Goal: Task Accomplishment & Management: Use online tool/utility

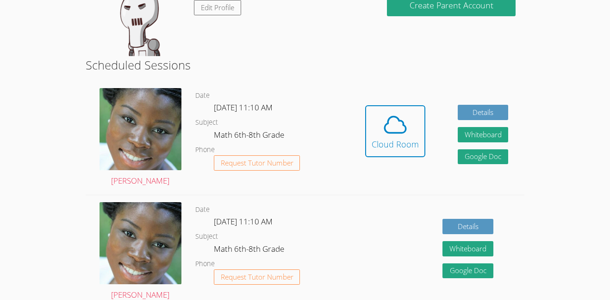
scroll to position [191, 0]
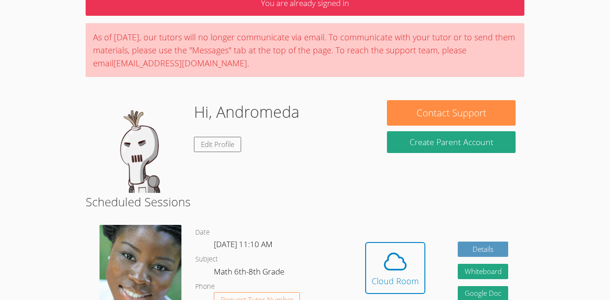
scroll to position [52, 0]
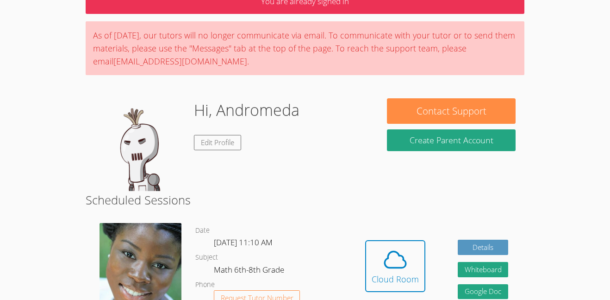
click at [375, 249] on span at bounding box center [395, 259] width 47 height 26
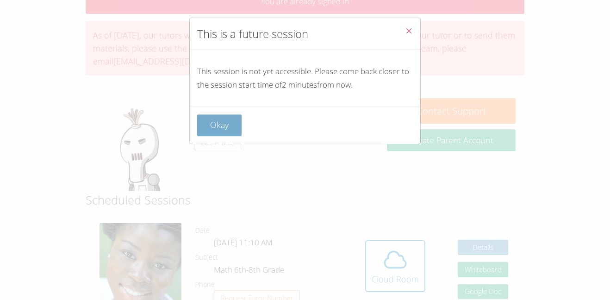
click at [210, 118] on button "Okay" at bounding box center [219, 125] width 44 height 22
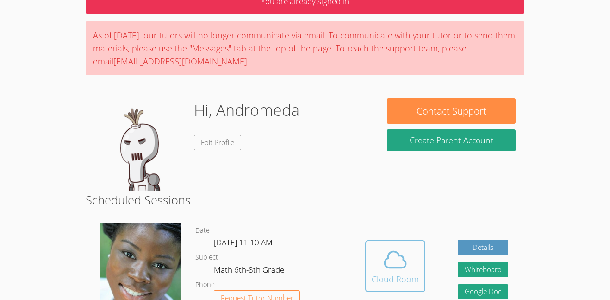
click at [376, 258] on span at bounding box center [395, 259] width 47 height 26
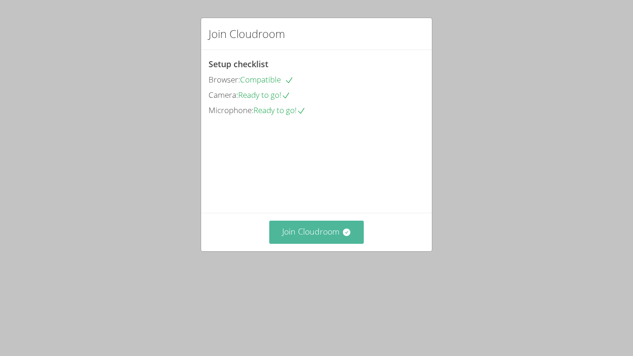
click at [335, 243] on button "Join Cloudroom" at bounding box center [316, 231] width 95 height 23
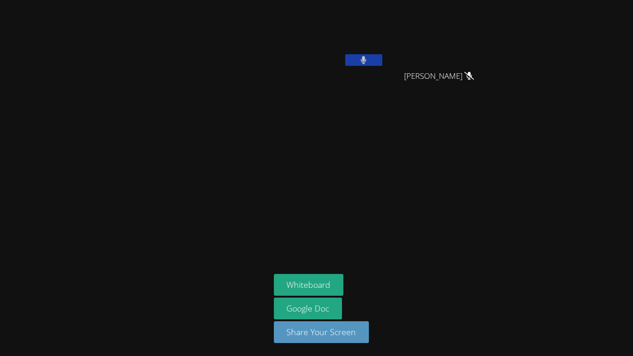
click at [355, 57] on button at bounding box center [363, 60] width 37 height 12
click at [377, 58] on button at bounding box center [363, 60] width 37 height 12
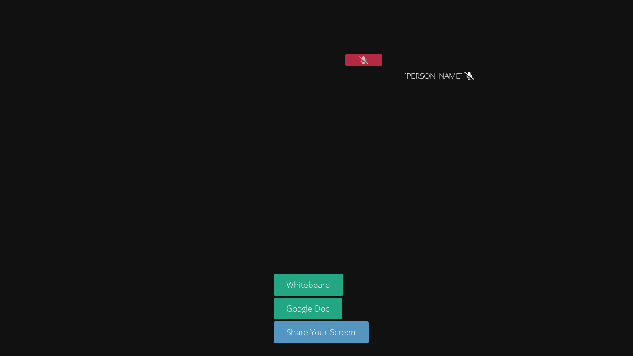
click at [377, 58] on button at bounding box center [363, 60] width 37 height 12
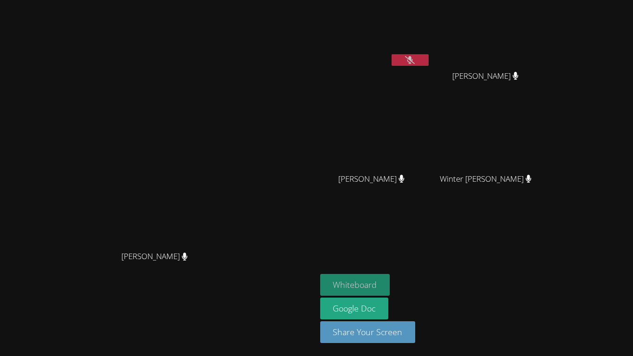
click at [390, 284] on button "Whiteboard" at bounding box center [355, 285] width 70 height 22
click at [415, 59] on icon at bounding box center [410, 60] width 10 height 8
click at [413, 60] on icon at bounding box center [410, 60] width 6 height 8
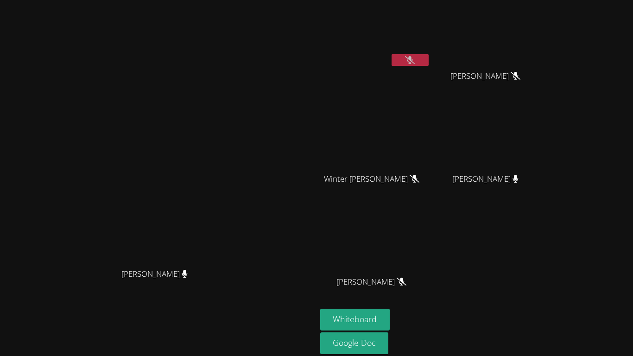
click at [430, 204] on div "Winter [PERSON_NAME]" at bounding box center [375, 187] width 110 height 37
click at [415, 61] on icon at bounding box center [410, 60] width 10 height 8
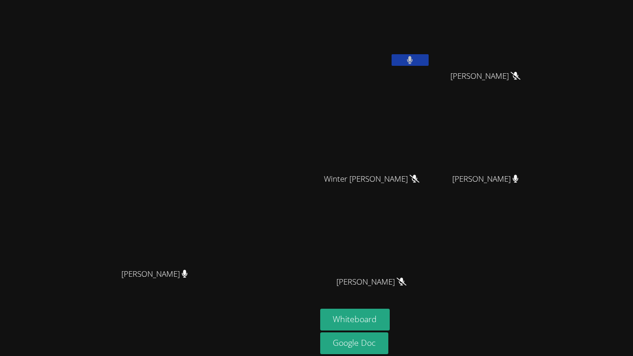
click at [428, 66] on div at bounding box center [409, 61] width 37 height 14
click at [428, 65] on button at bounding box center [409, 60] width 37 height 12
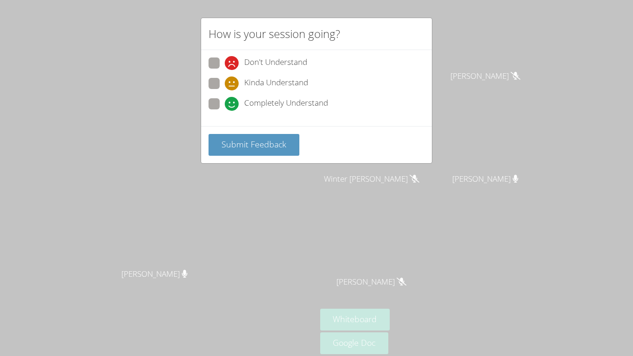
click at [225, 111] on span at bounding box center [225, 111] width 0 height 0
click at [225, 106] on input "Completely Understand" at bounding box center [229, 102] width 8 height 8
radio input "true"
click at [250, 145] on span "Submit Feedback" at bounding box center [253, 143] width 65 height 11
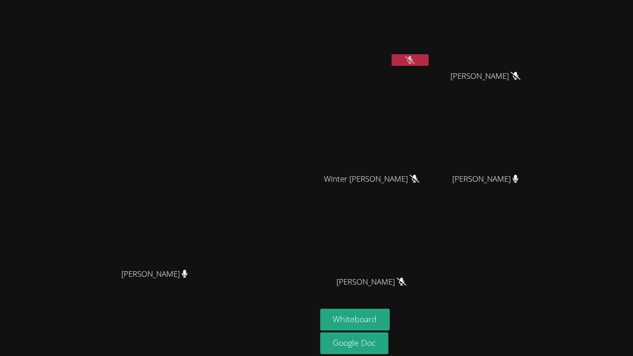
click at [415, 62] on icon at bounding box center [410, 60] width 10 height 8
click at [428, 56] on button at bounding box center [409, 60] width 37 height 12
